Goal: Go to known website: Access a specific website the user already knows

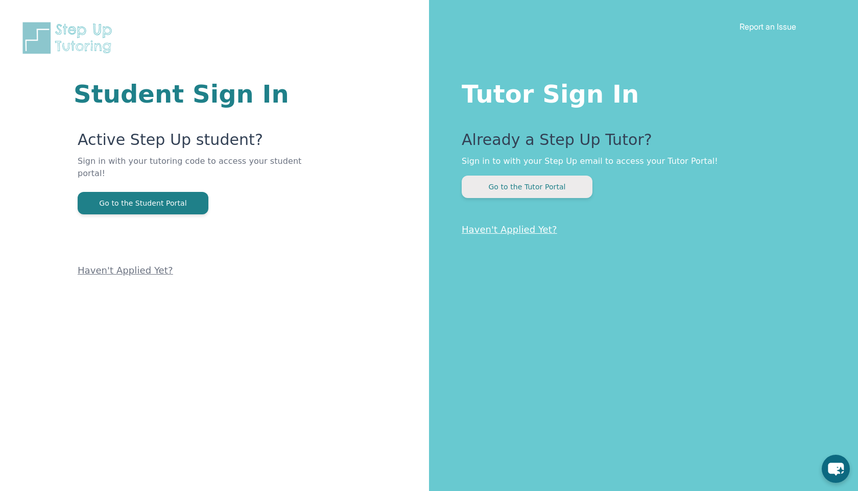
click at [532, 195] on button "Go to the Tutor Portal" at bounding box center [527, 187] width 131 height 22
